Goal: Find specific page/section: Find specific page/section

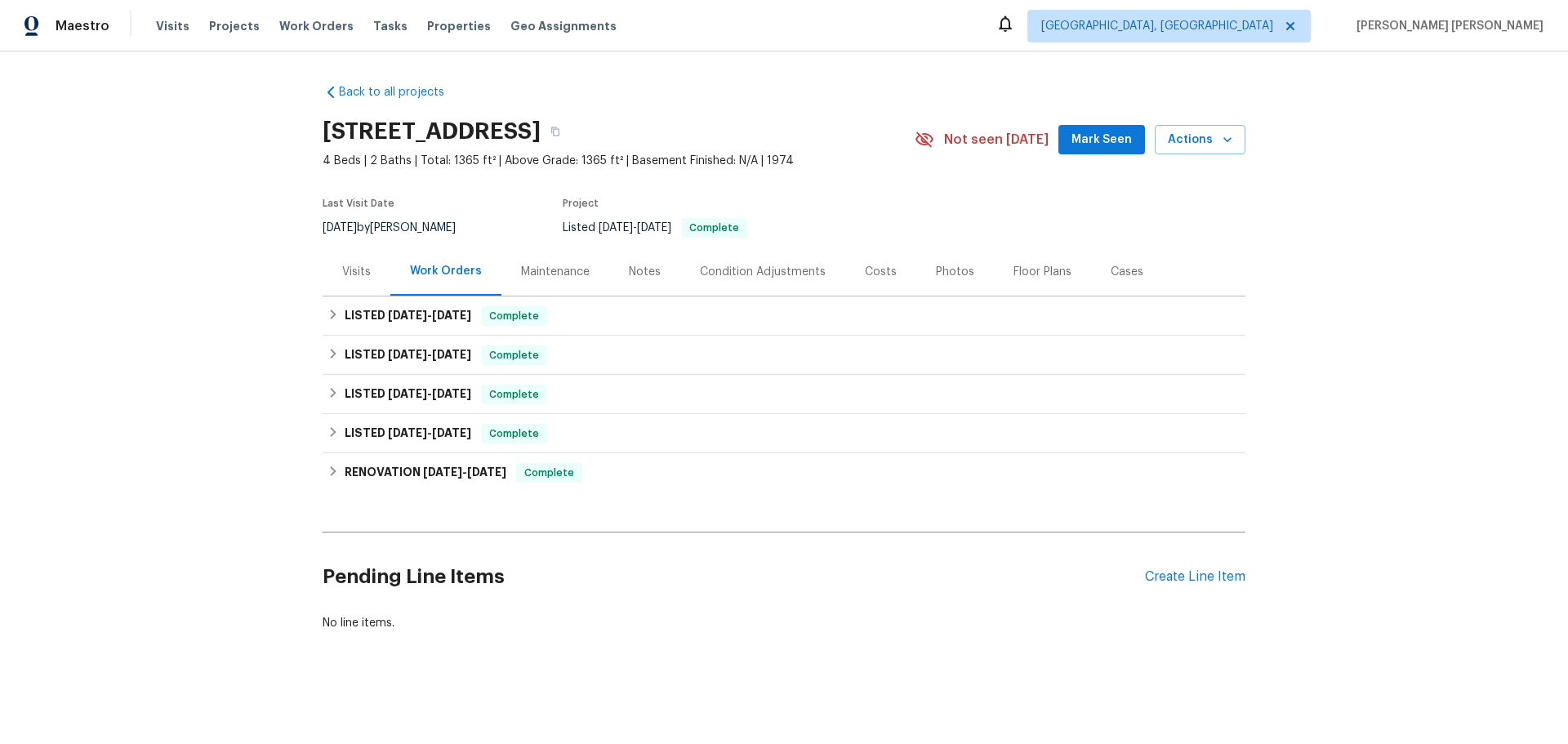
click at [357, 277] on div "Visits" at bounding box center [356, 272] width 29 height 16
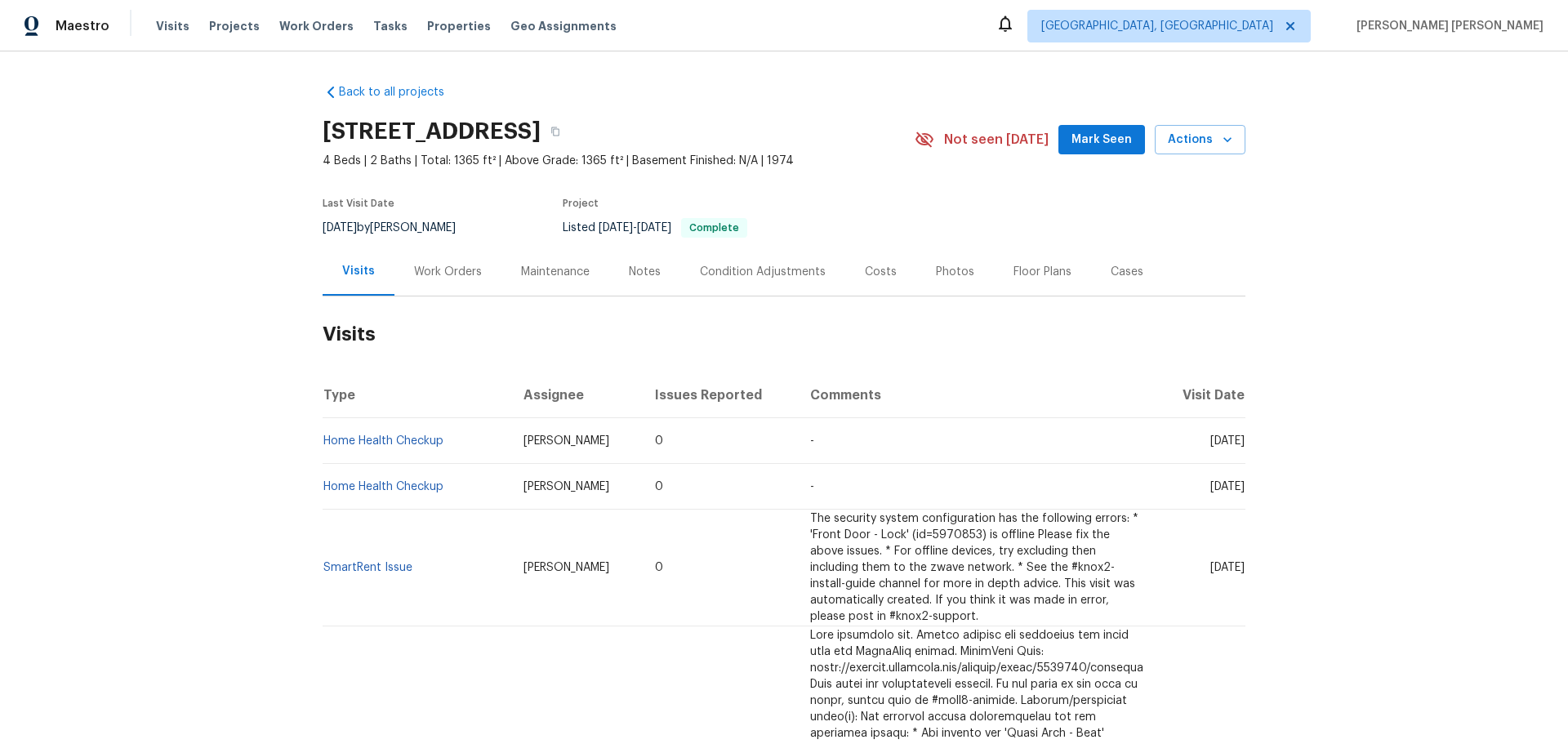
click at [462, 262] on div "Work Orders" at bounding box center [448, 272] width 107 height 49
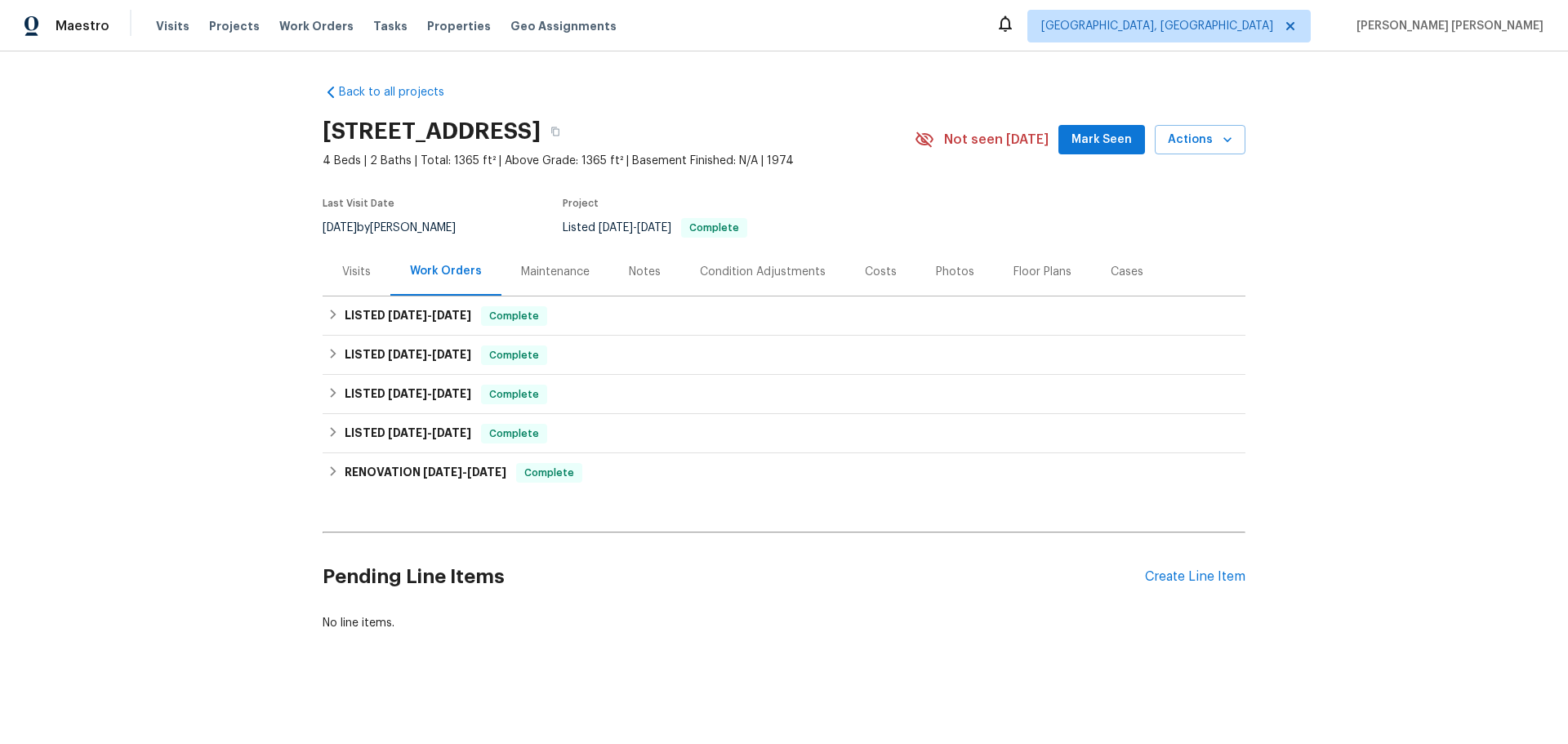
click at [558, 264] on div "Maintenance" at bounding box center [554, 272] width 68 height 16
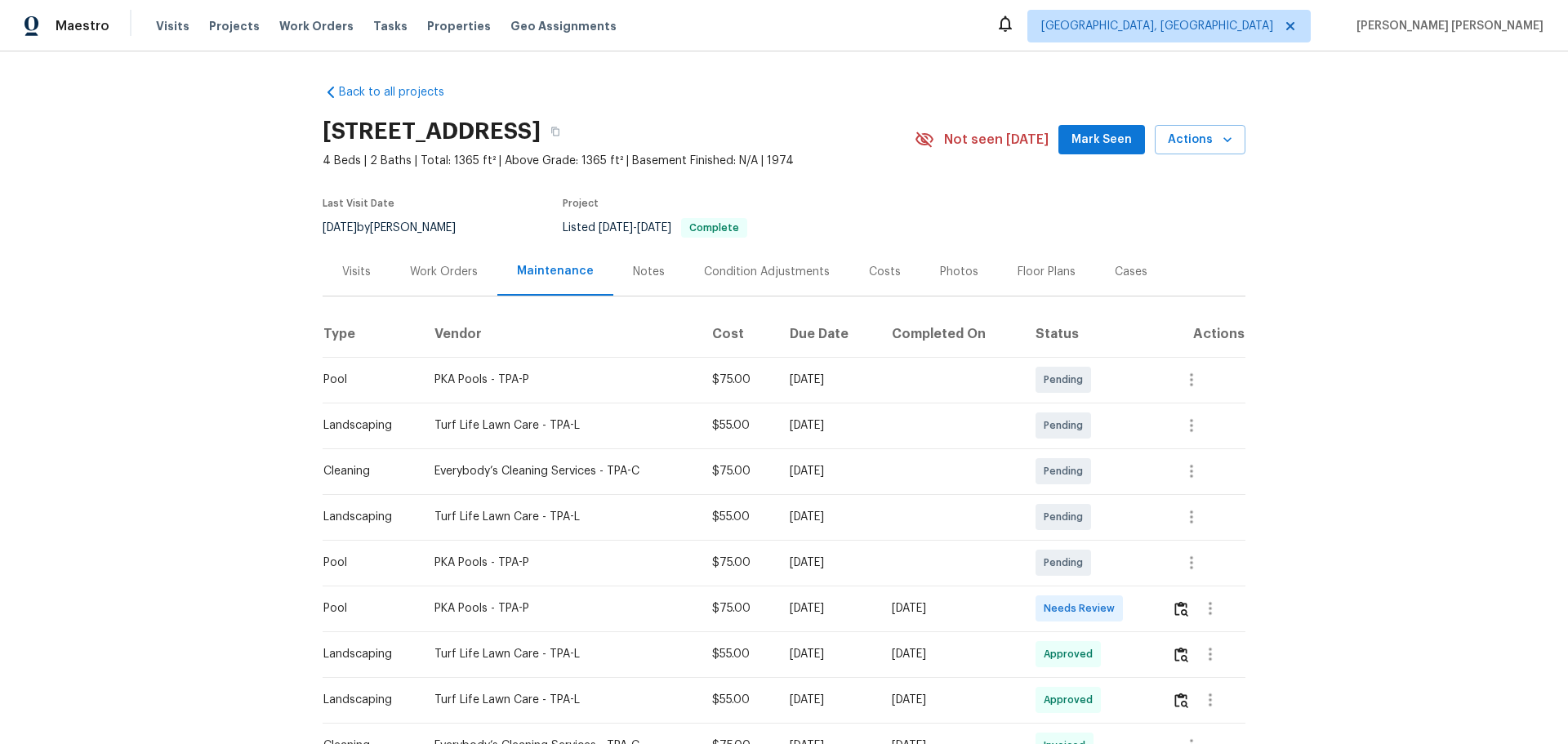
click at [452, 275] on div "Work Orders" at bounding box center [443, 272] width 67 height 16
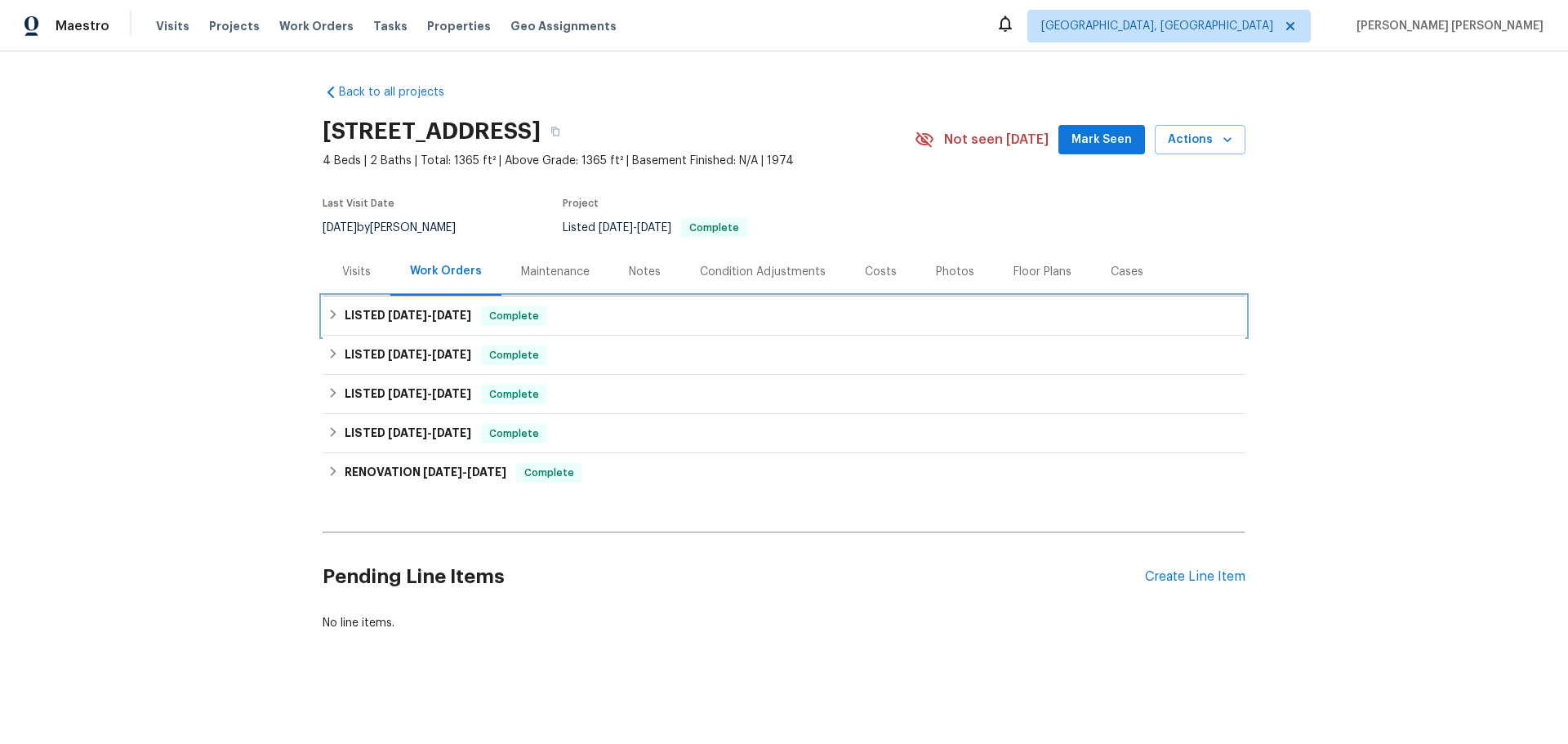
click at [322, 313] on div "LISTED 9/19/25 - 9/23/25 Complete" at bounding box center [783, 316] width 922 height 40
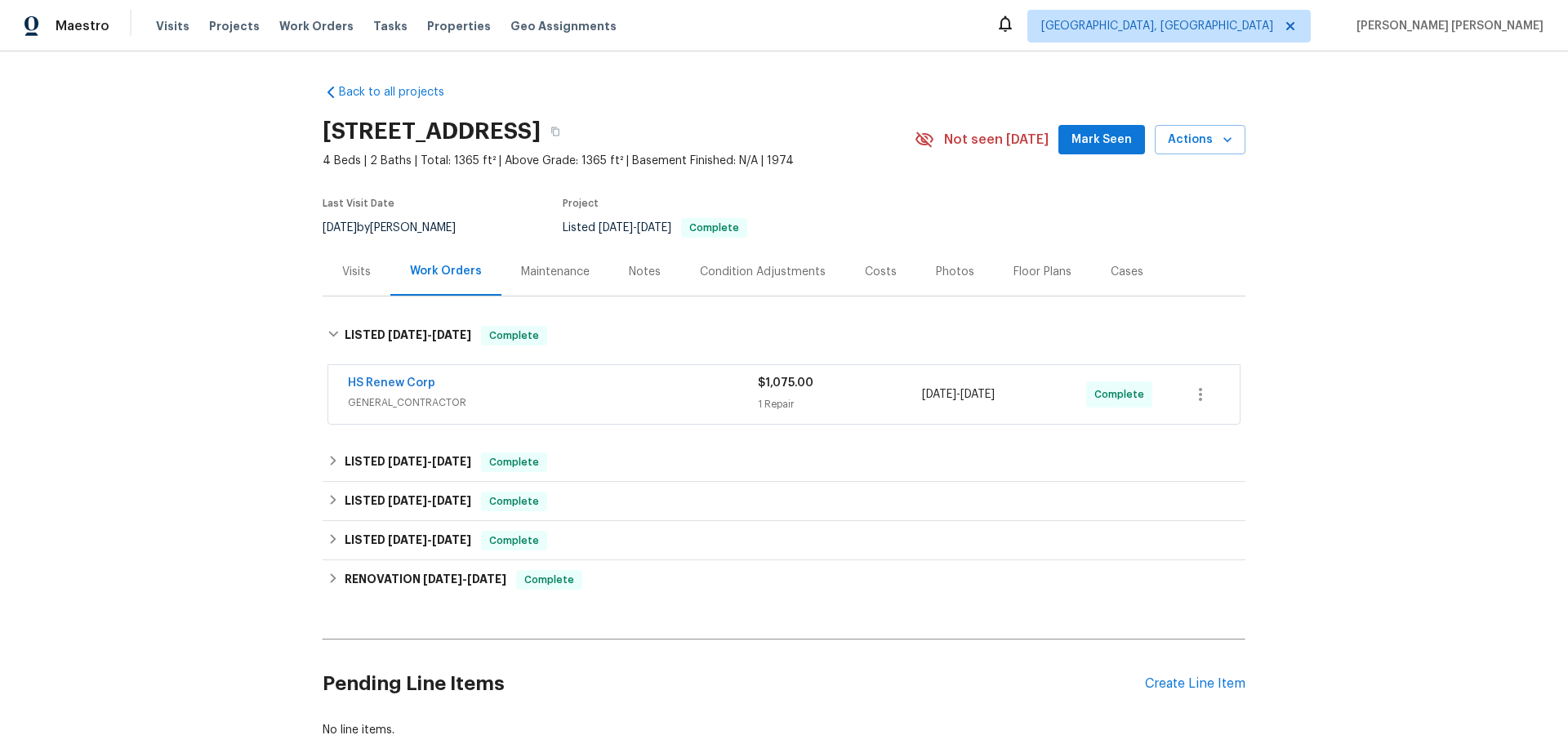
click at [658, 272] on div "Notes" at bounding box center [644, 272] width 71 height 49
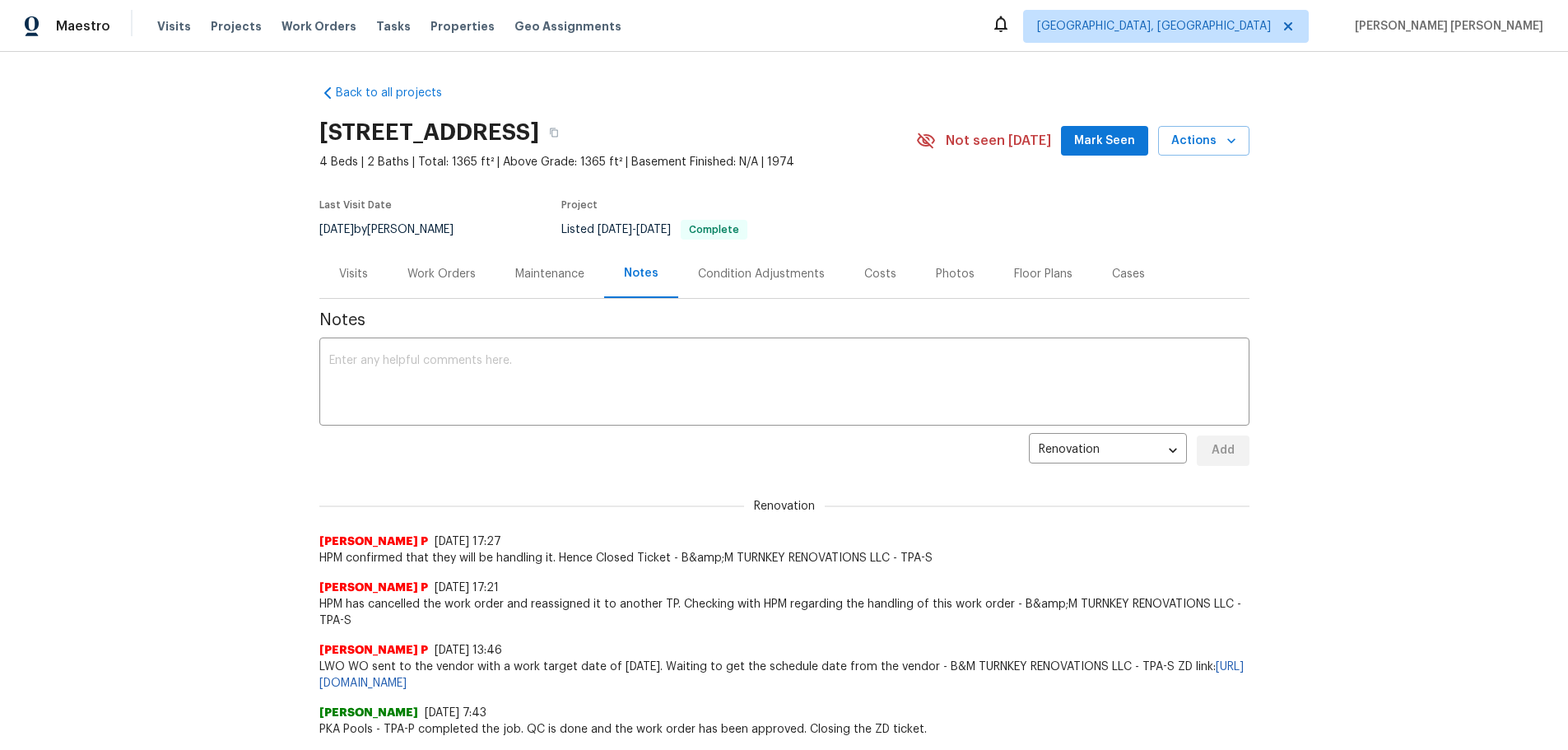
click at [727, 273] on div "Condition Adjustments" at bounding box center [761, 275] width 127 height 17
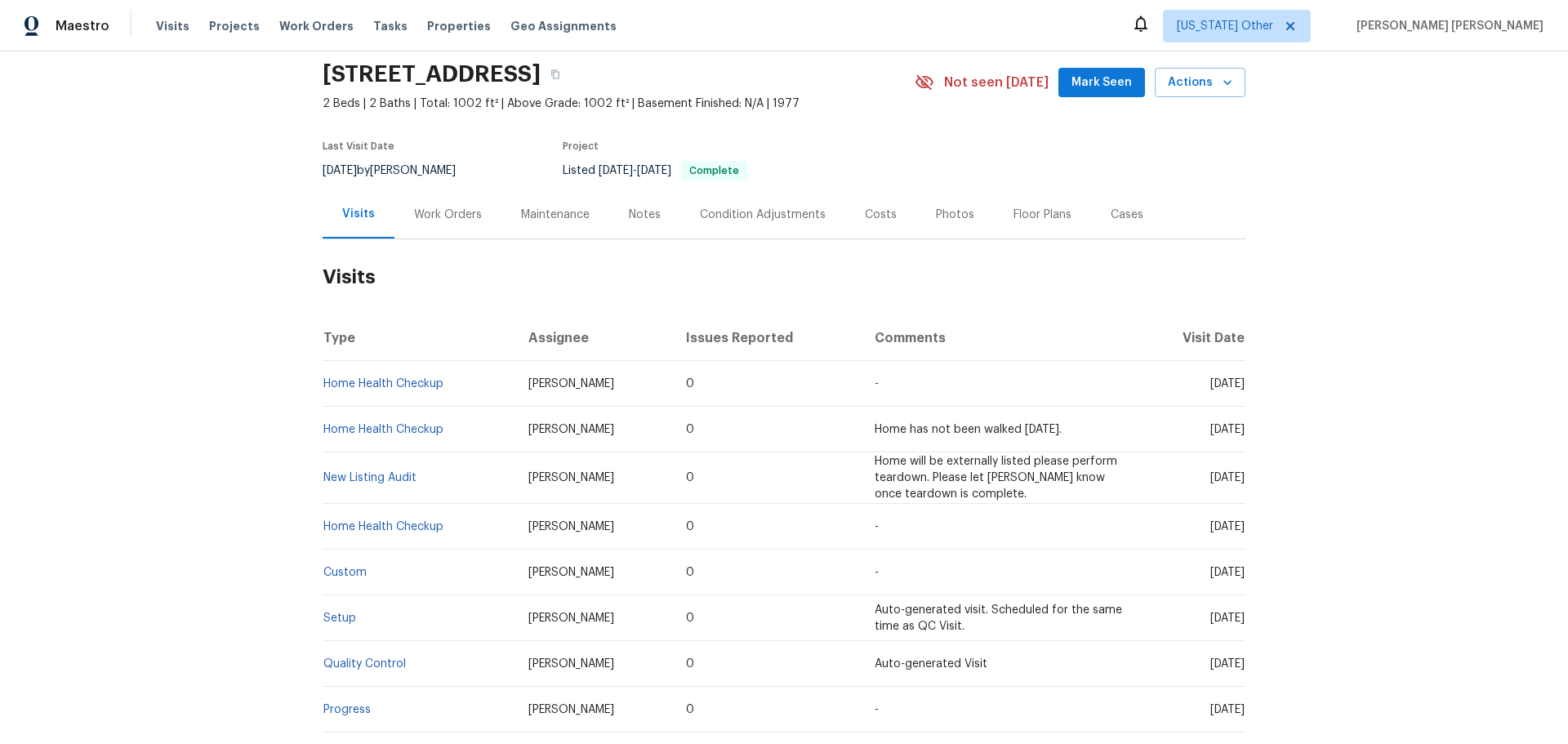
scroll to position [163, 0]
